Goal: Find specific page/section: Find specific page/section

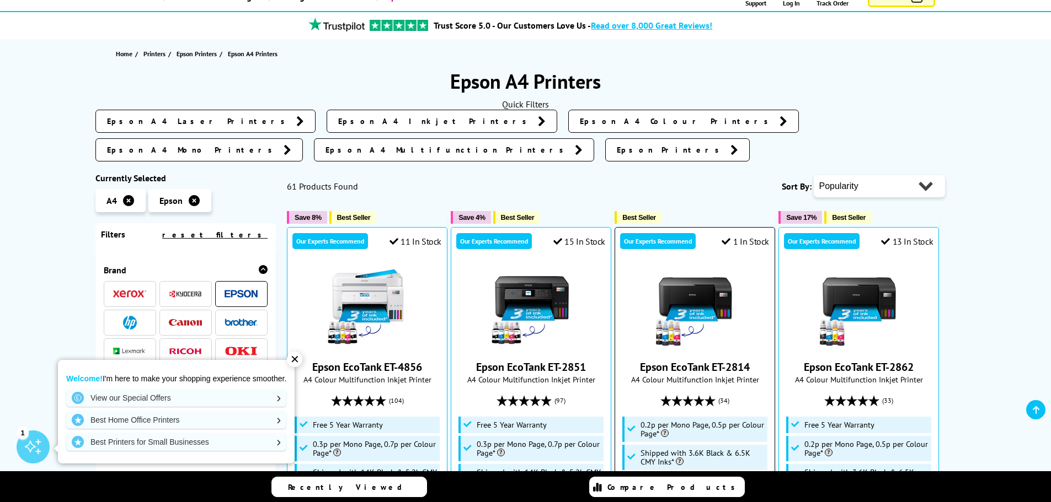
scroll to position [165, 0]
